Goal: Information Seeking & Learning: Understand process/instructions

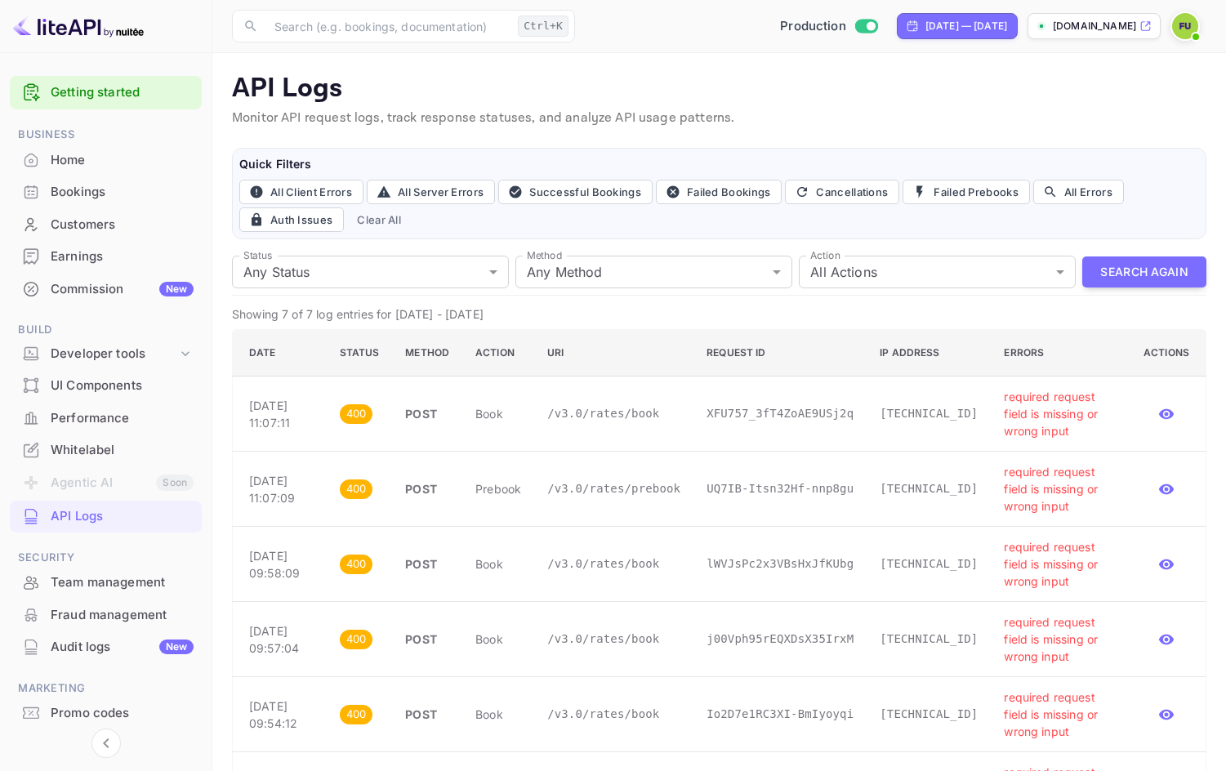
click at [147, 286] on div "Commission New" at bounding box center [122, 289] width 143 height 19
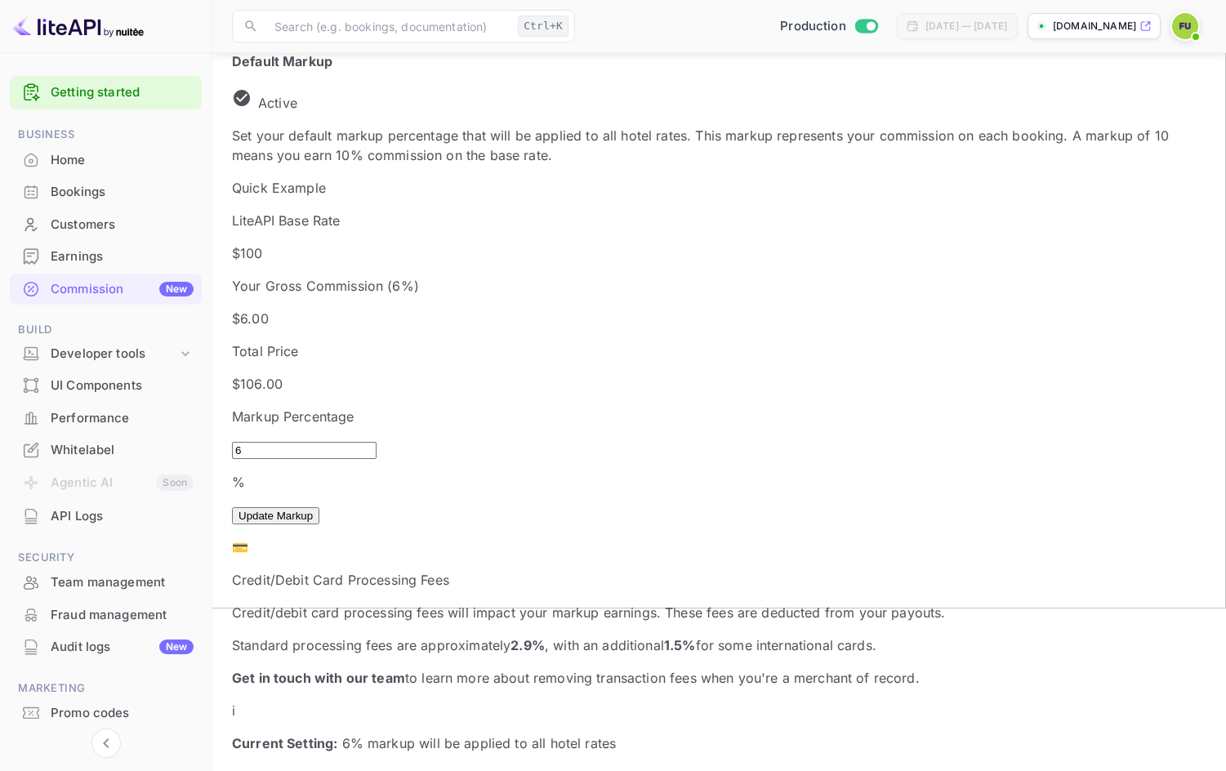
scroll to position [163, 0]
click at [288, 441] on input "6" at bounding box center [304, 449] width 145 height 17
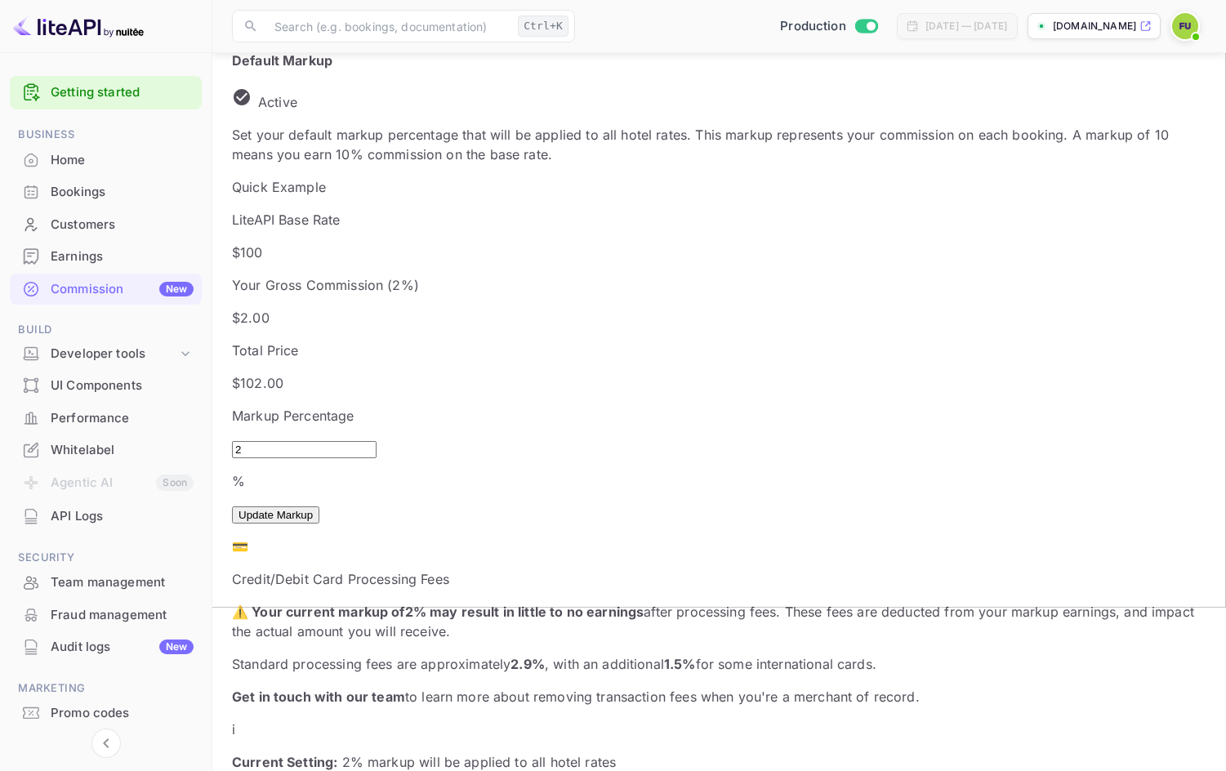
click at [319, 506] on button "Update Markup" at bounding box center [275, 514] width 87 height 17
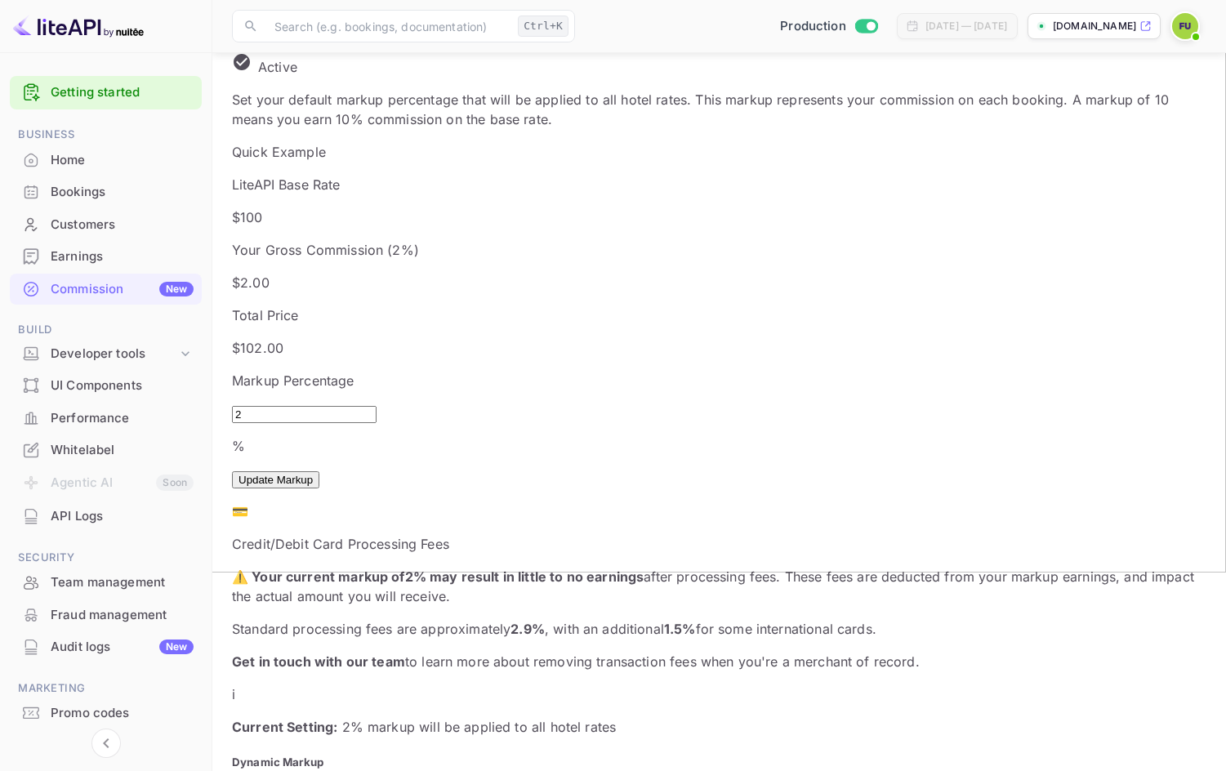
scroll to position [82, 0]
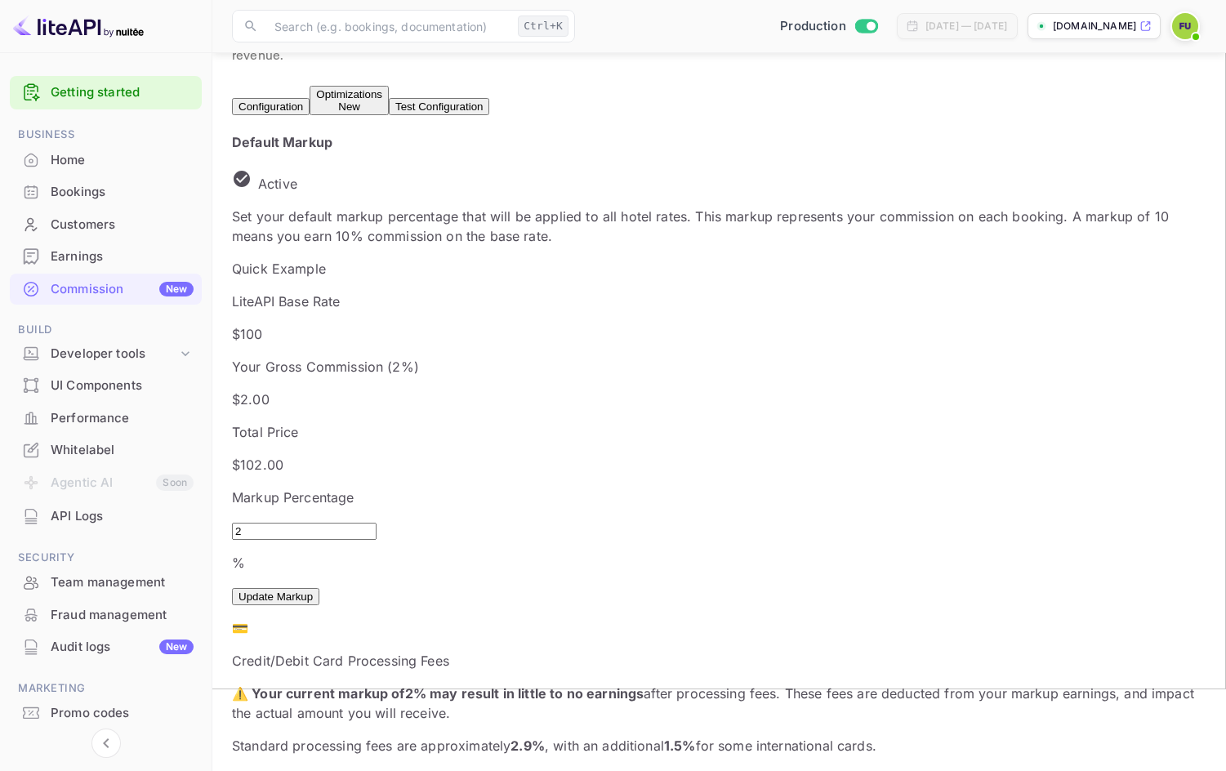
click at [298, 523] on input "2" at bounding box center [304, 531] width 145 height 17
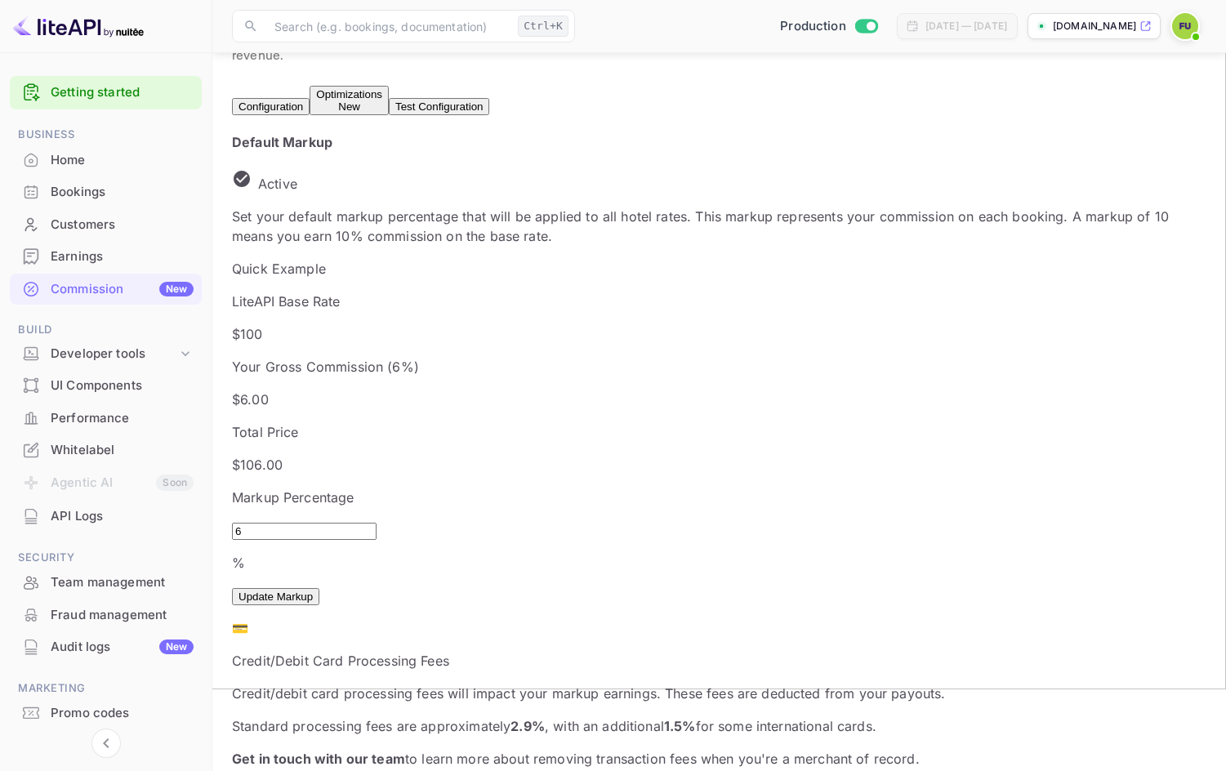
type input "6"
click at [319, 588] on button "Update Markup" at bounding box center [275, 596] width 87 height 17
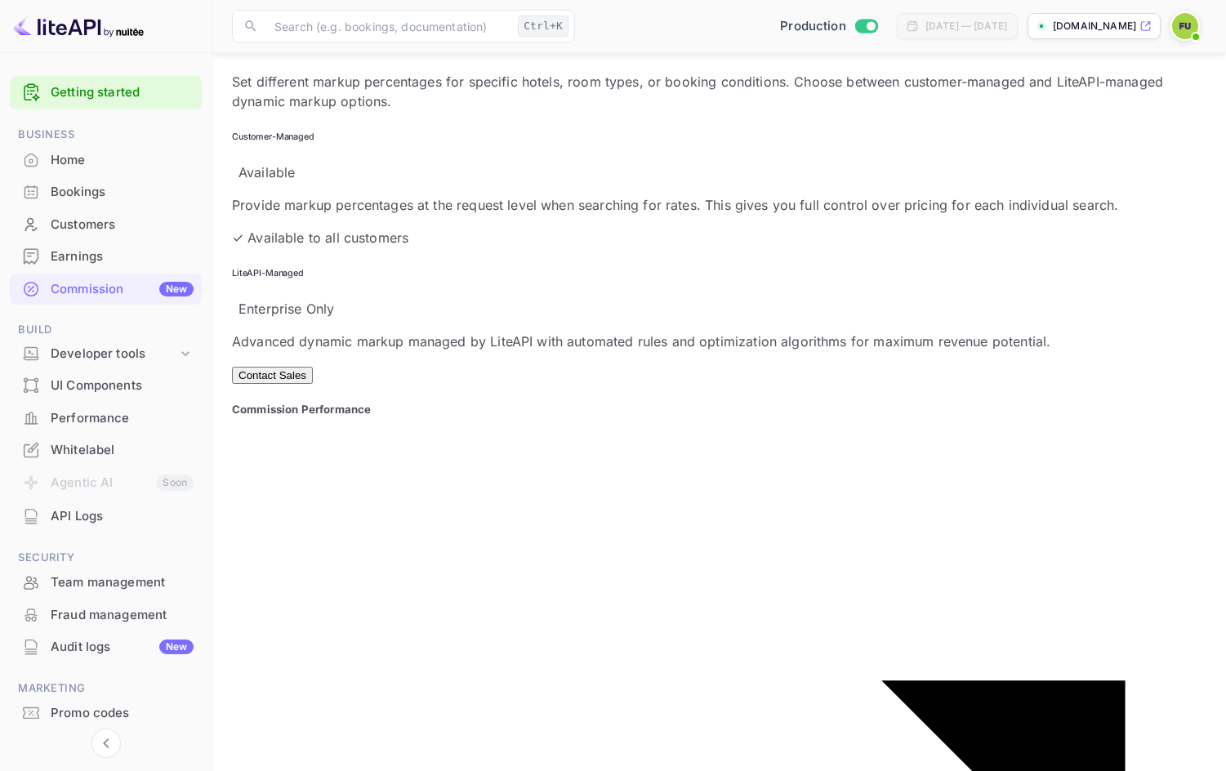
scroll to position [942, 0]
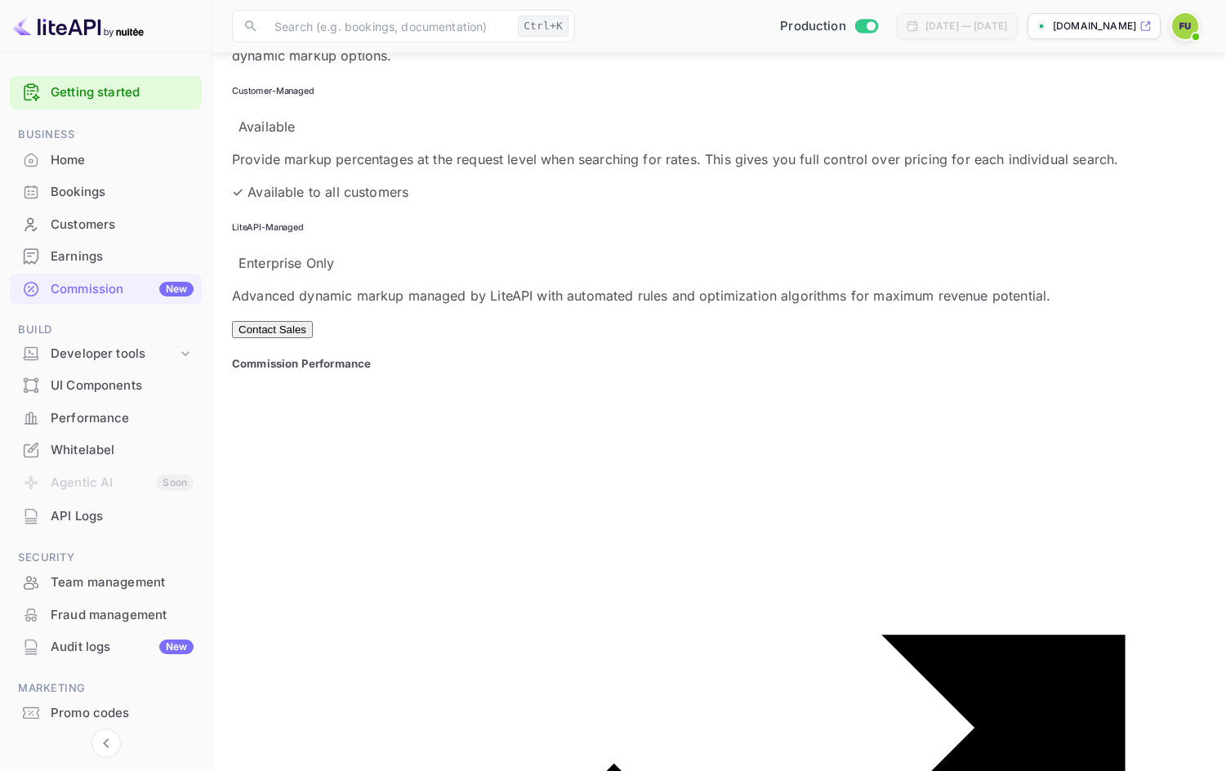
click at [130, 253] on div "Earnings" at bounding box center [122, 256] width 143 height 19
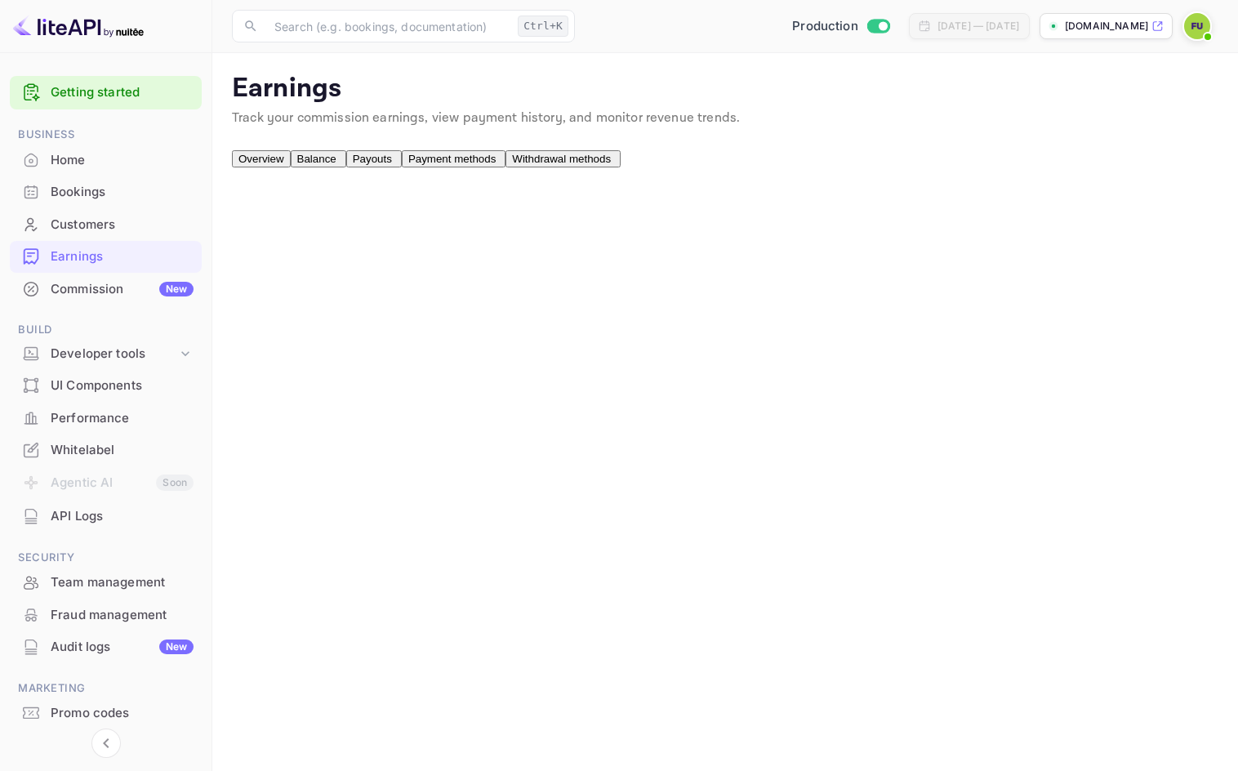
click at [140, 226] on div "Customers" at bounding box center [122, 225] width 143 height 19
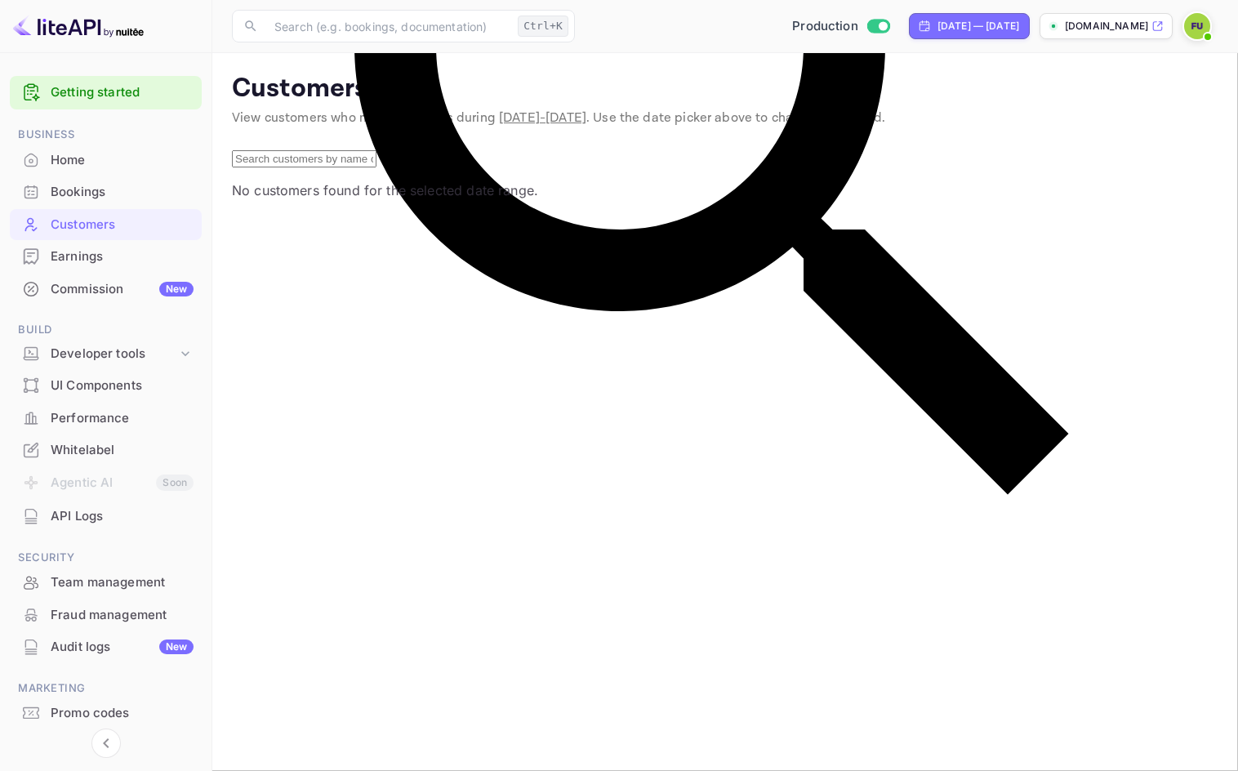
click at [140, 190] on div "Bookings" at bounding box center [122, 192] width 143 height 19
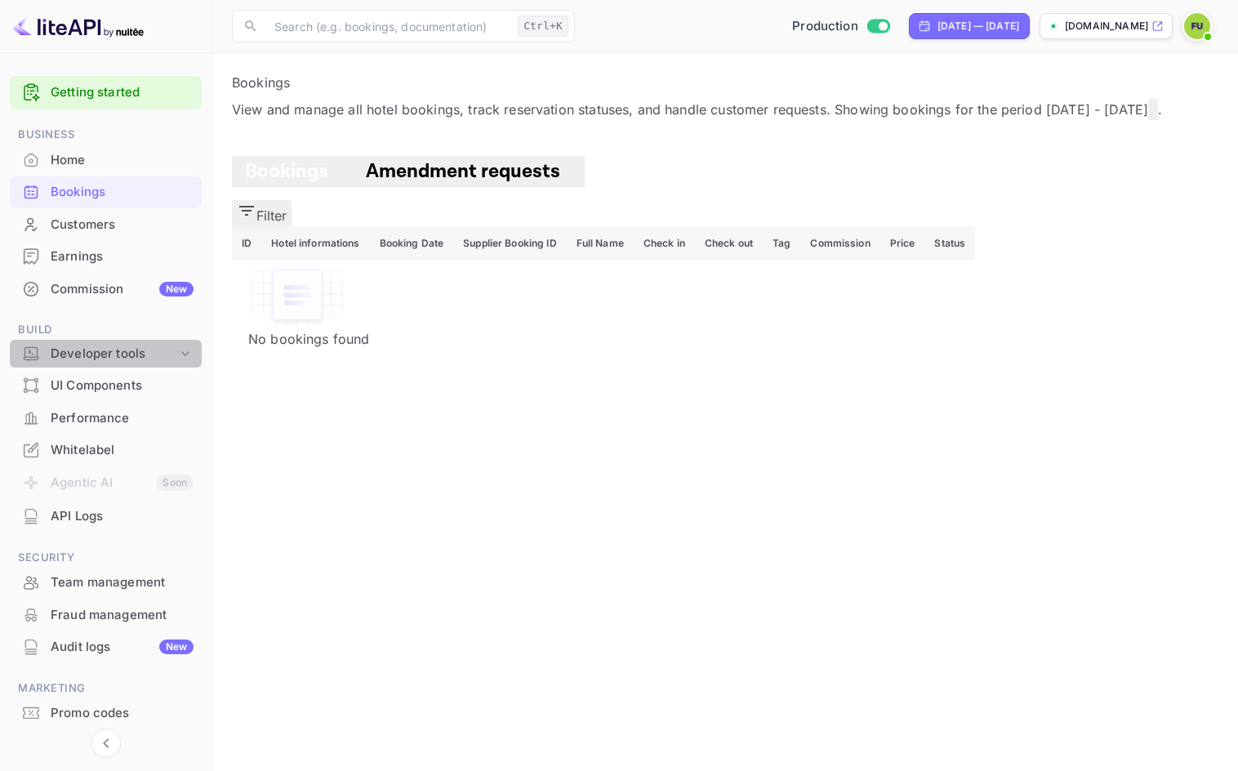
click at [158, 351] on div "Developer tools" at bounding box center [114, 354] width 127 height 19
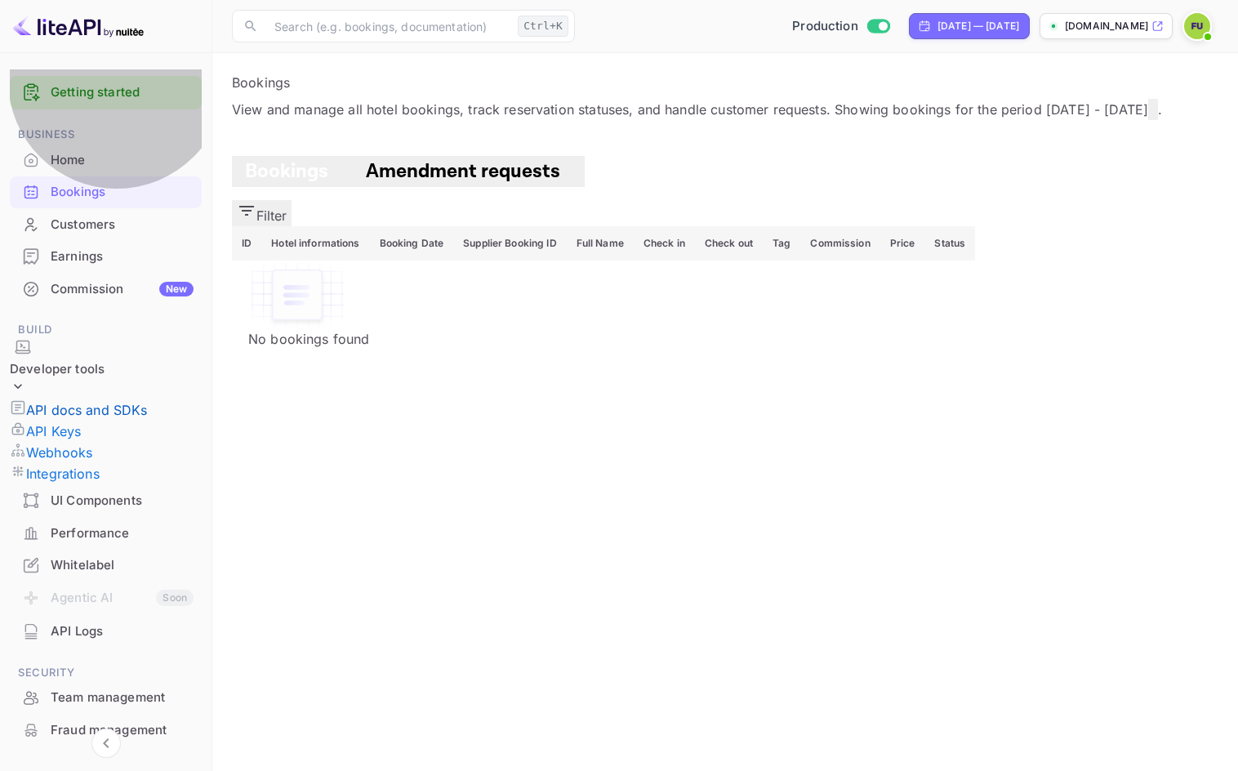
click at [136, 400] on p "API docs and SDKs" at bounding box center [87, 410] width 122 height 20
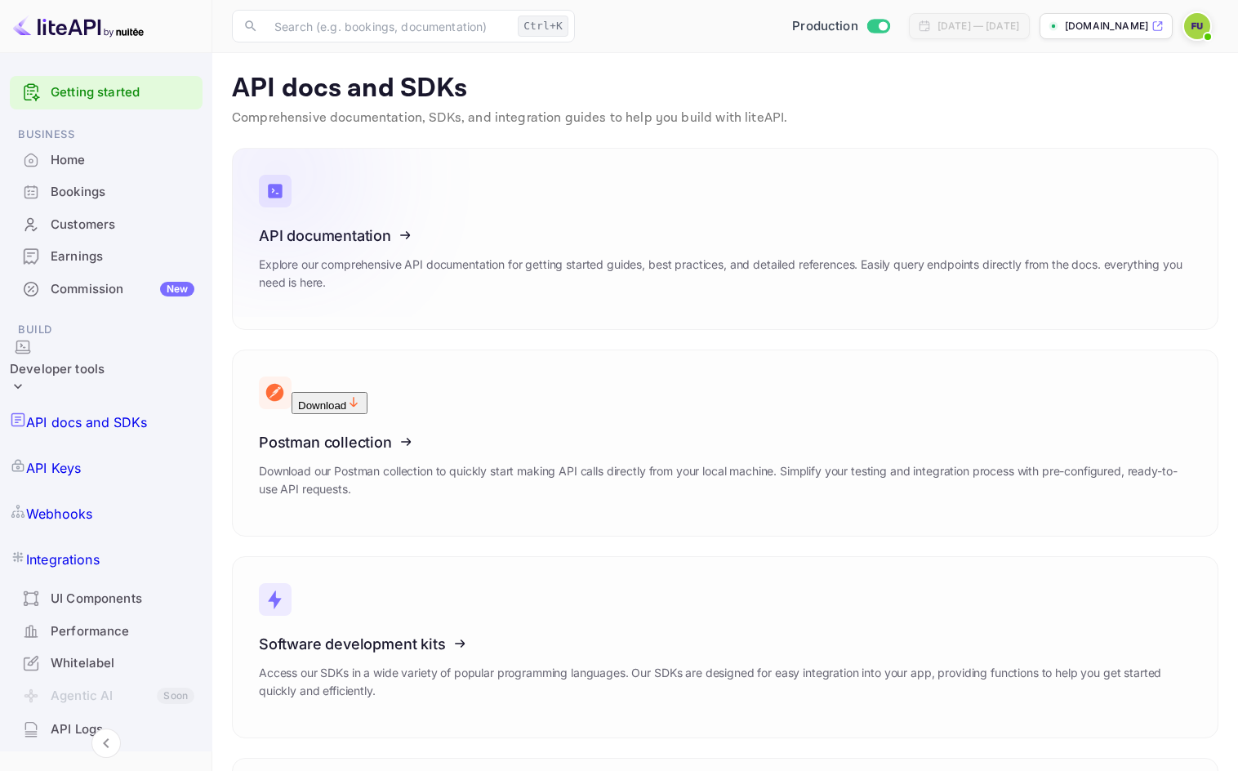
click at [435, 219] on icon at bounding box center [360, 233] width 254 height 168
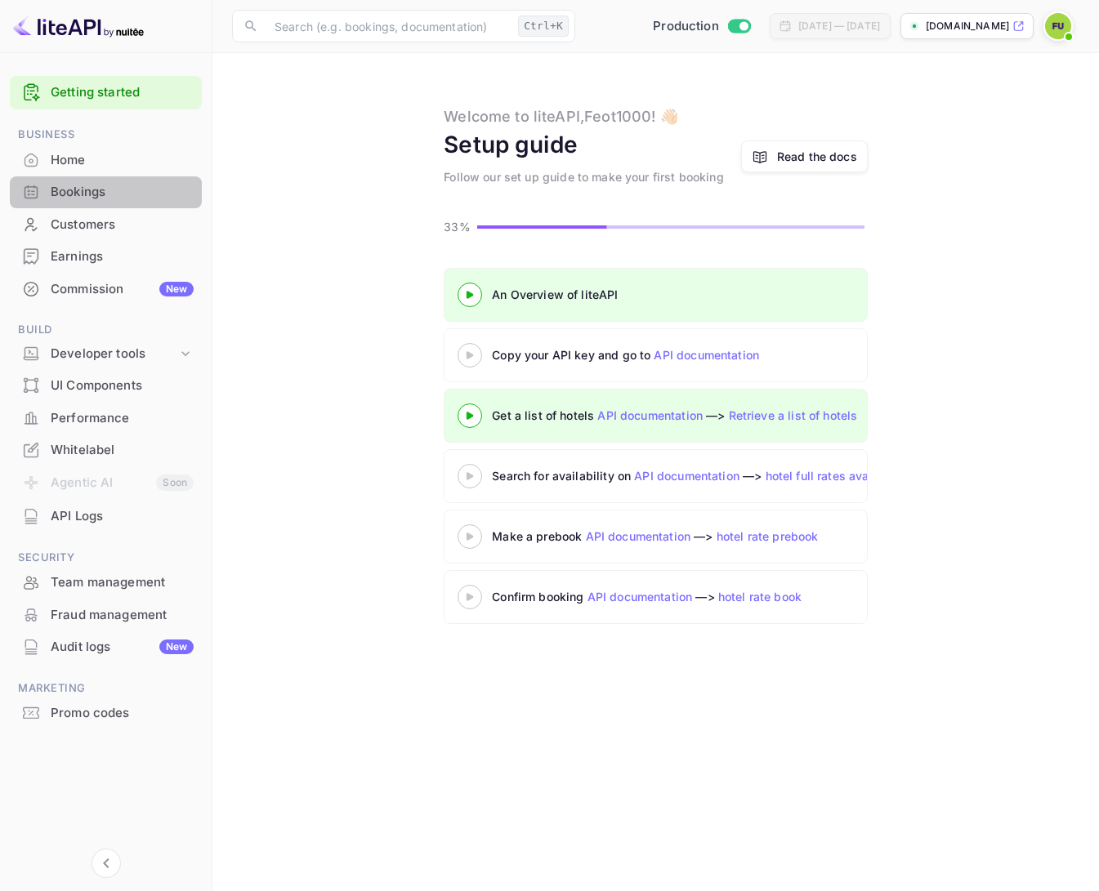
click at [119, 194] on div "Bookings" at bounding box center [122, 192] width 143 height 19
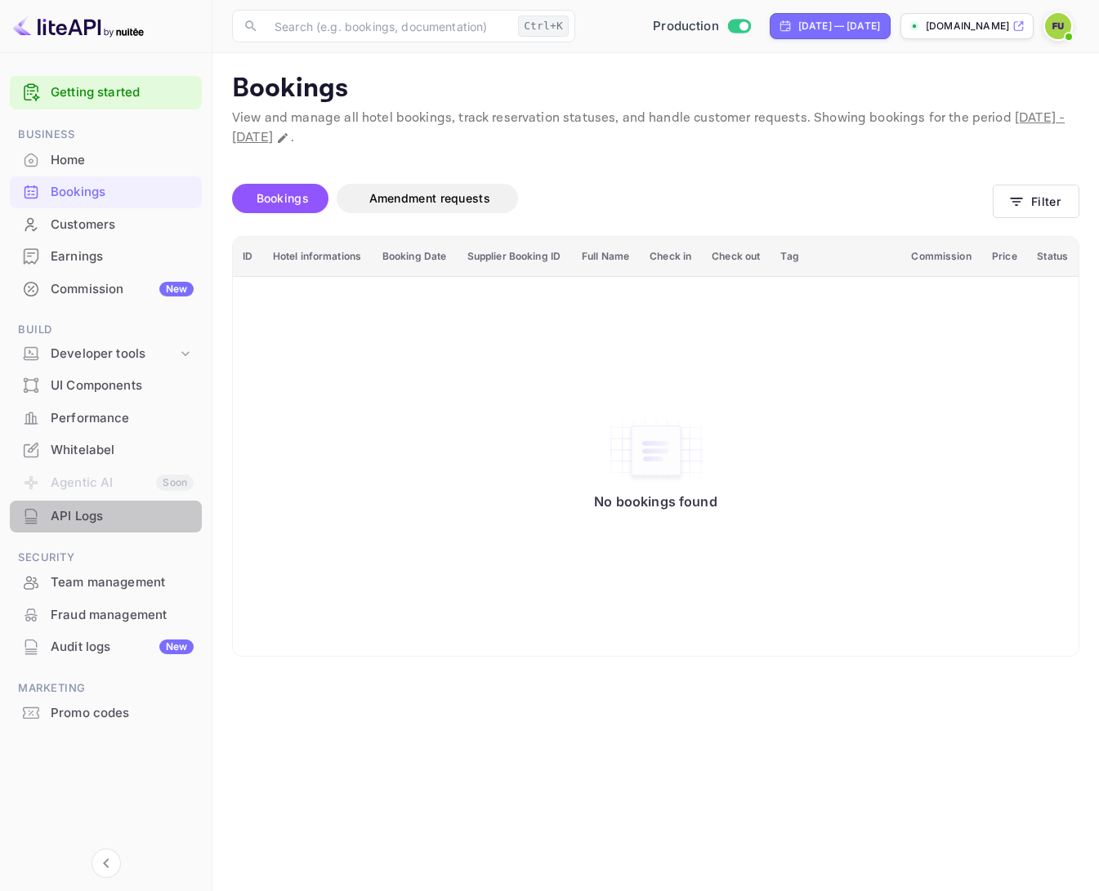
click at [112, 510] on div "API Logs" at bounding box center [122, 516] width 143 height 19
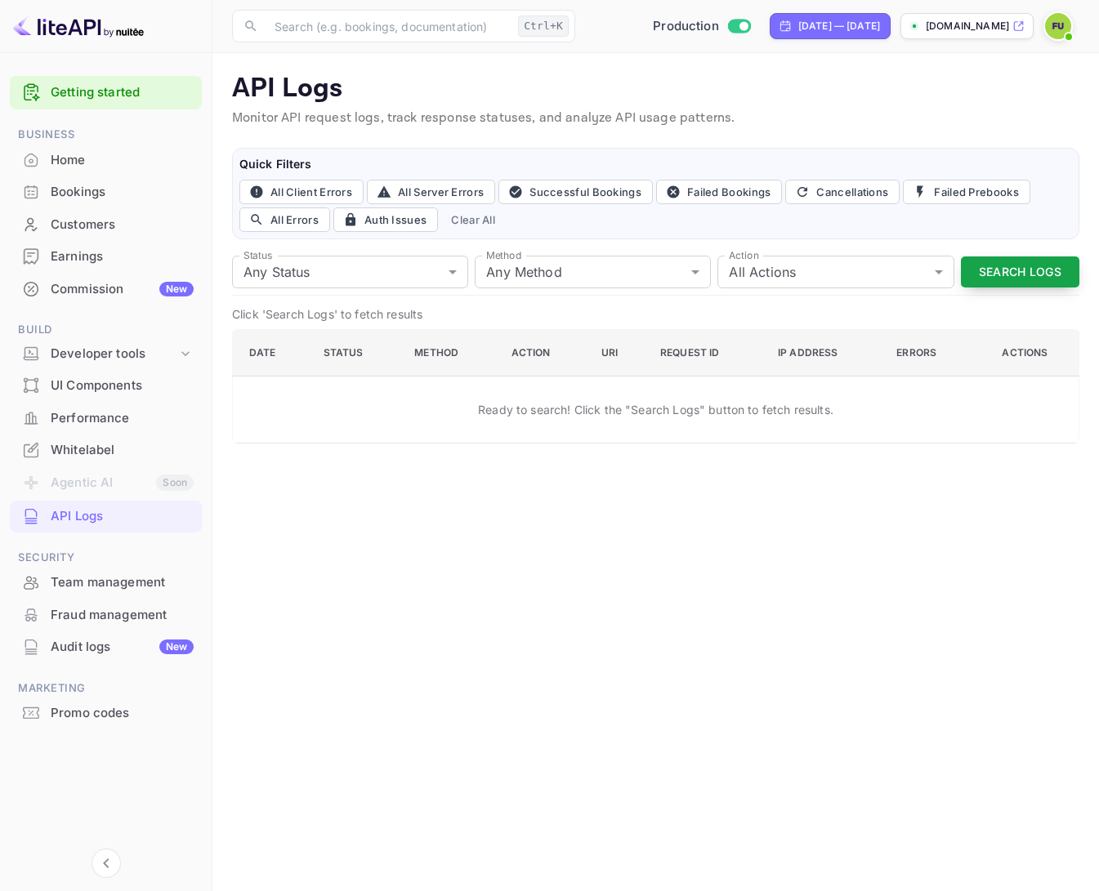
click at [834, 278] on button "Search Logs" at bounding box center [1020, 272] width 118 height 32
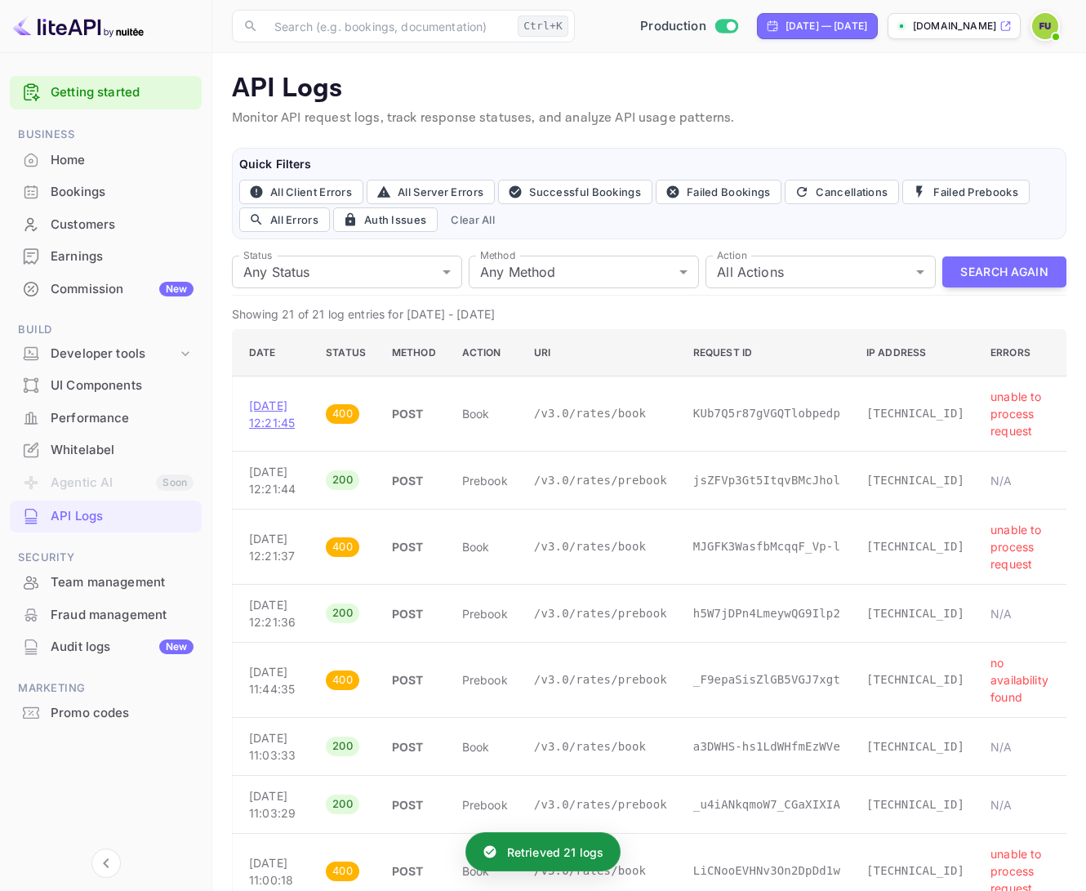
click at [273, 413] on p "[DATE] 12:21:45" at bounding box center [274, 414] width 51 height 34
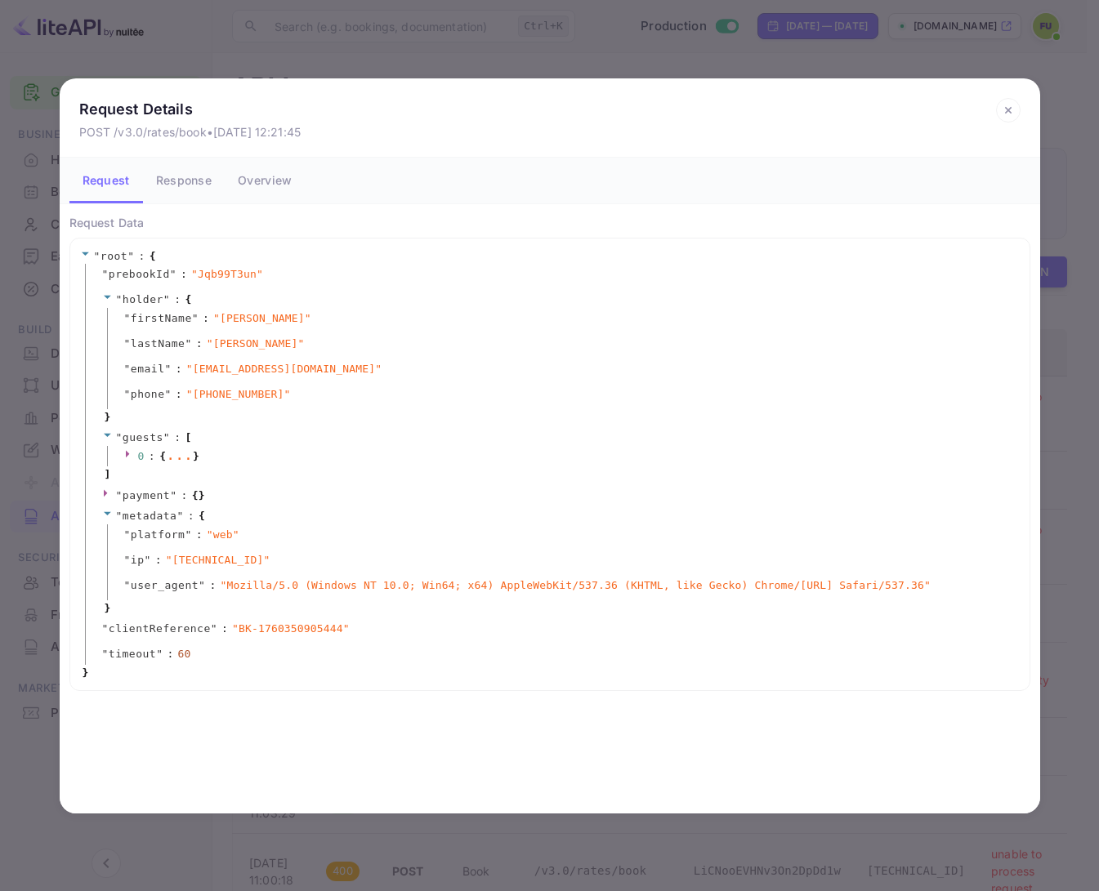
click at [182, 181] on button "Response" at bounding box center [184, 181] width 82 height 46
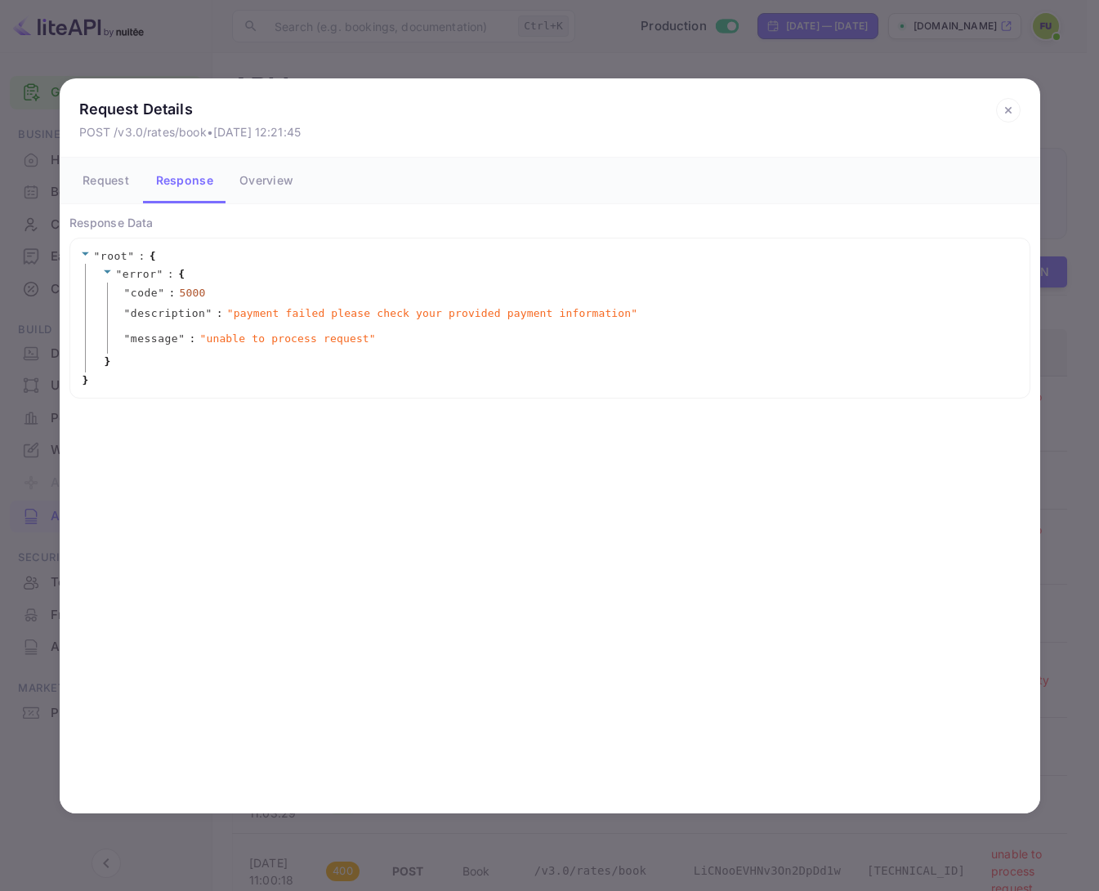
click at [268, 181] on button "Overview" at bounding box center [266, 181] width 80 height 46
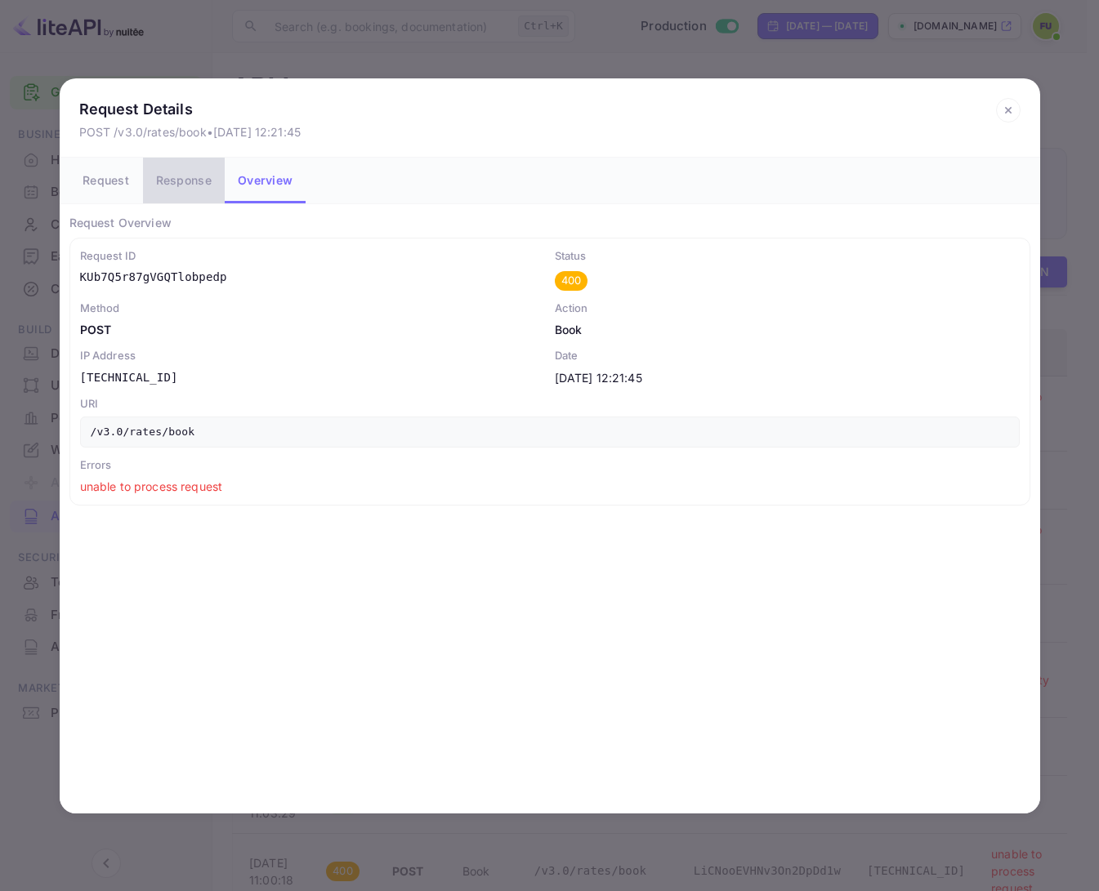
click at [191, 179] on button "Response" at bounding box center [184, 181] width 82 height 46
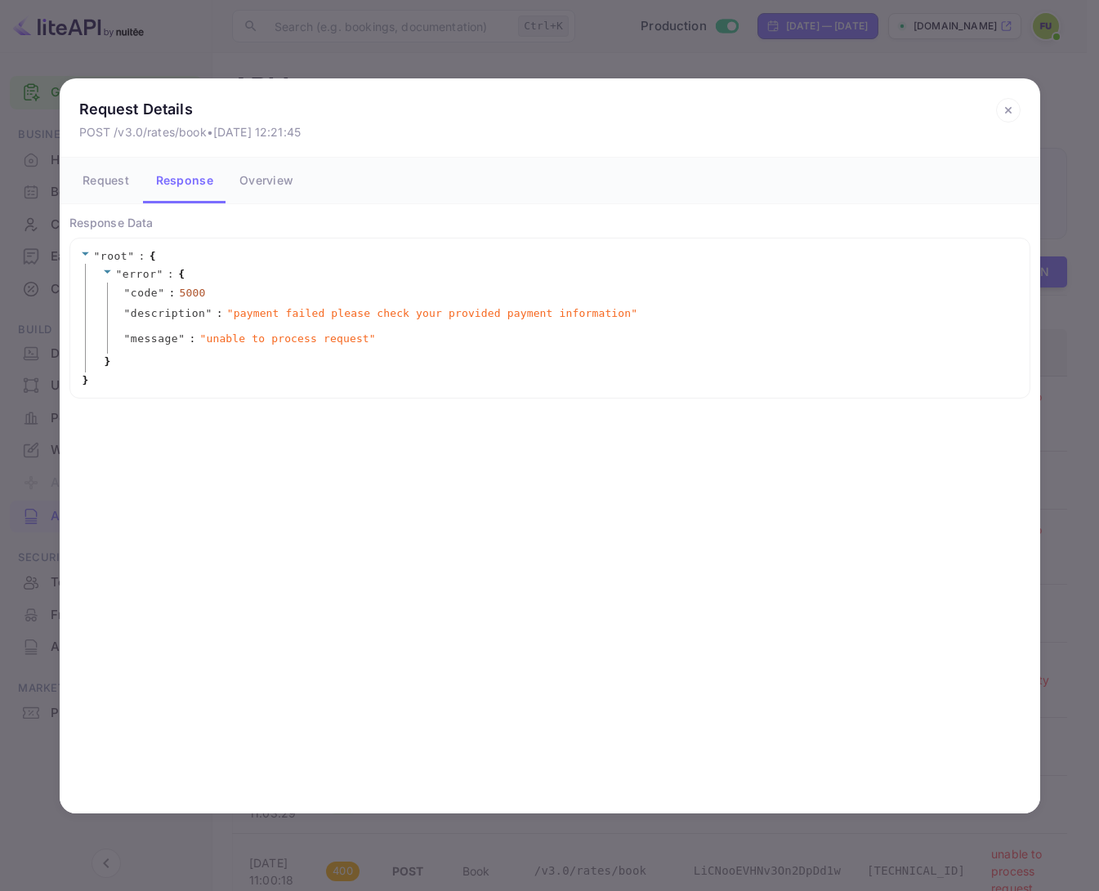
click at [834, 106] on icon at bounding box center [1008, 110] width 25 height 25
